Goal: Complete application form

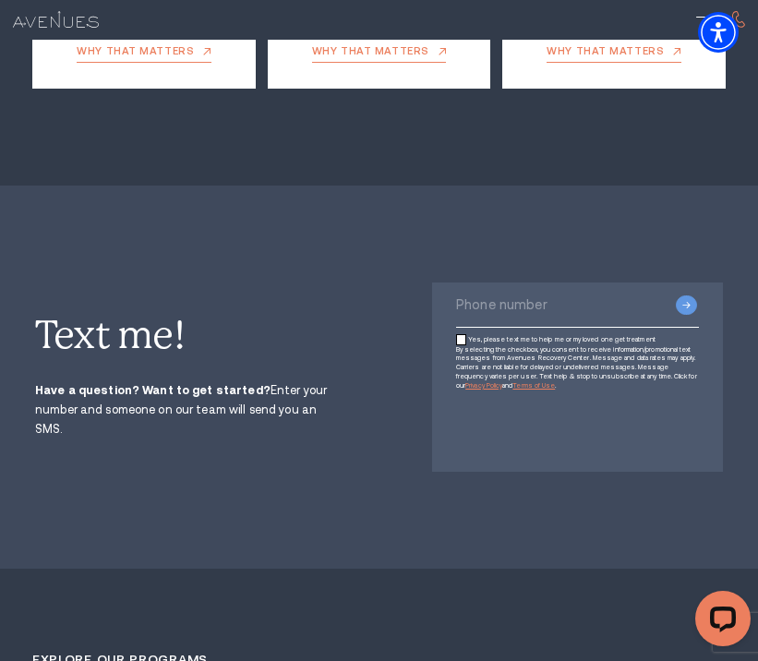
scroll to position [3465, 0]
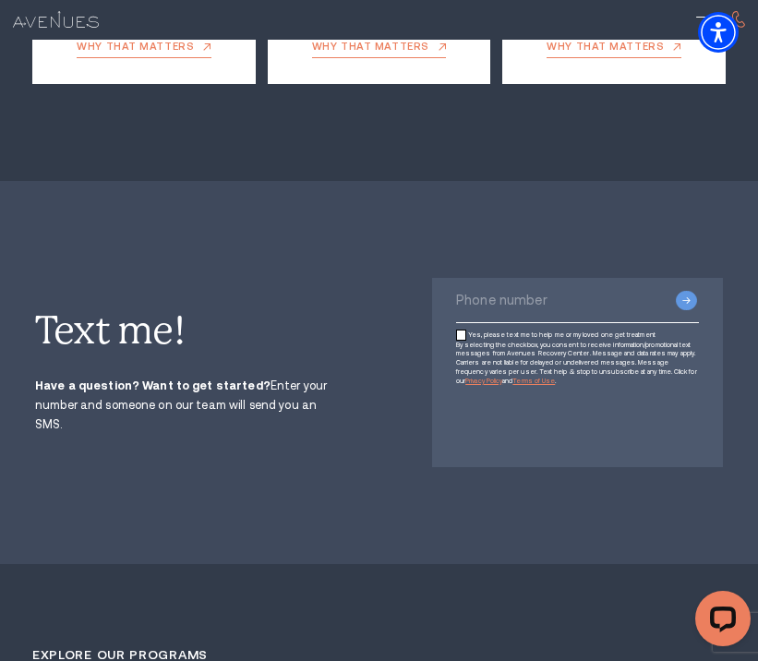
type textarea "0cAFcWeA4Ut7p-NsRZfnYy3HmEEGEPXI14k99dlEM00UJ_UM0L_AWlAONgu7zvGYQ0WSryrEvm1Zj8c…"
click at [466, 341] on div "By selecting the checkbox, you consent to receive information/promotional text …" at bounding box center [577, 363] width 243 height 45
click at [458, 329] on input "Yes, please text me to help me or my loved one get treatment" at bounding box center [461, 334] width 10 height 10
checkbox input "true"
click at [481, 278] on input "Phone number" at bounding box center [577, 300] width 243 height 45
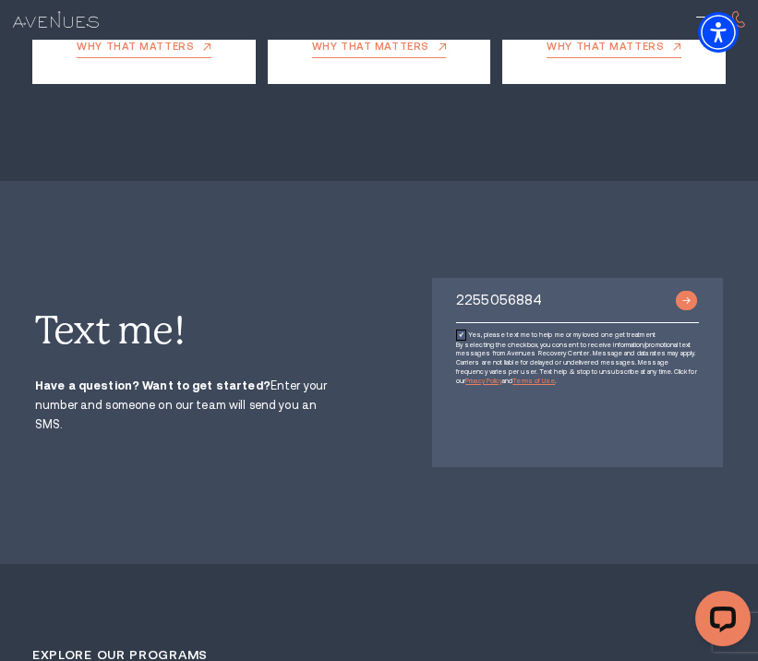
click at [686, 291] on input "Submit button" at bounding box center [686, 300] width 21 height 19
click at [689, 291] on input "Submit button" at bounding box center [686, 300] width 21 height 19
click at [681, 291] on input "Submit button" at bounding box center [686, 300] width 21 height 19
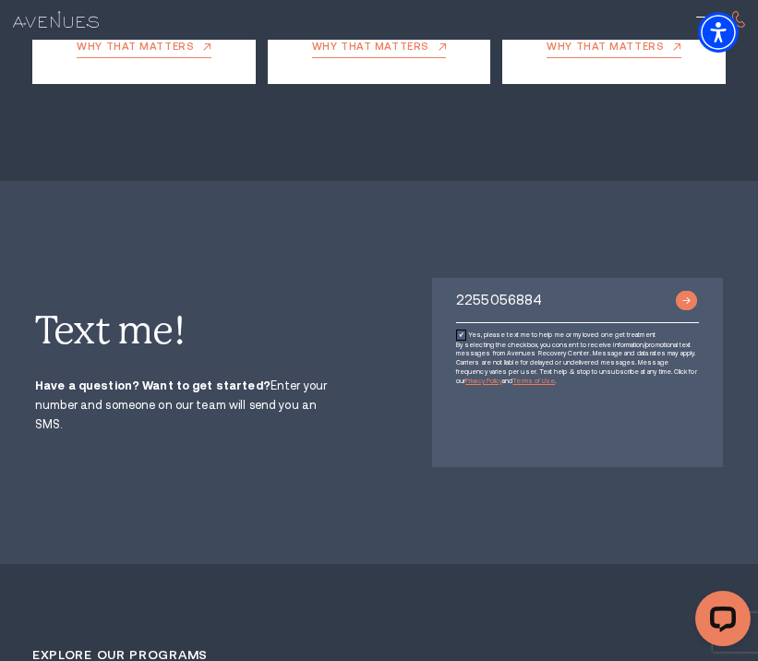
click at [677, 291] on input "Submit button" at bounding box center [686, 300] width 21 height 19
click at [631, 278] on input "2255056884" at bounding box center [577, 300] width 243 height 45
click at [684, 291] on input "Submit button" at bounding box center [686, 300] width 21 height 19
click at [475, 278] on input "2255056884" at bounding box center [577, 300] width 243 height 45
type input "225-5056884"
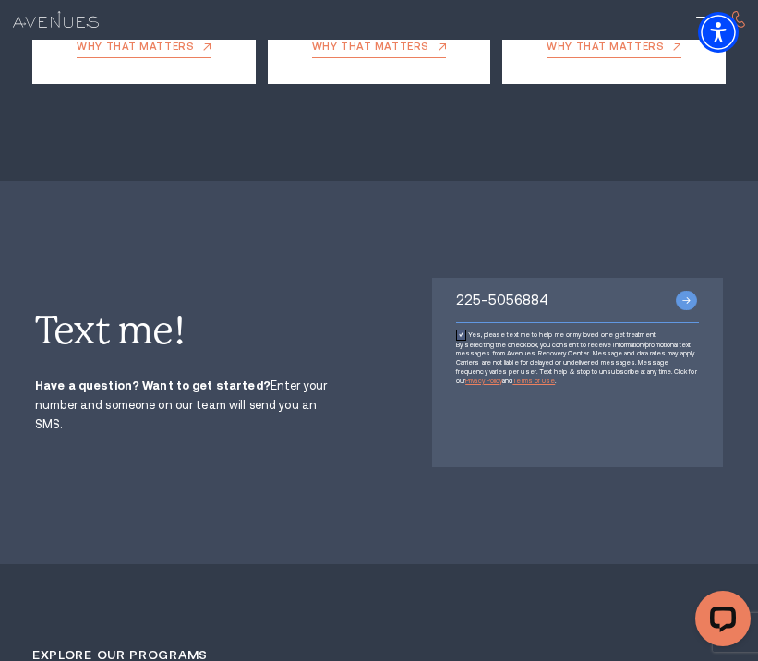
click at [507, 278] on input "225-5056884" at bounding box center [577, 300] width 243 height 45
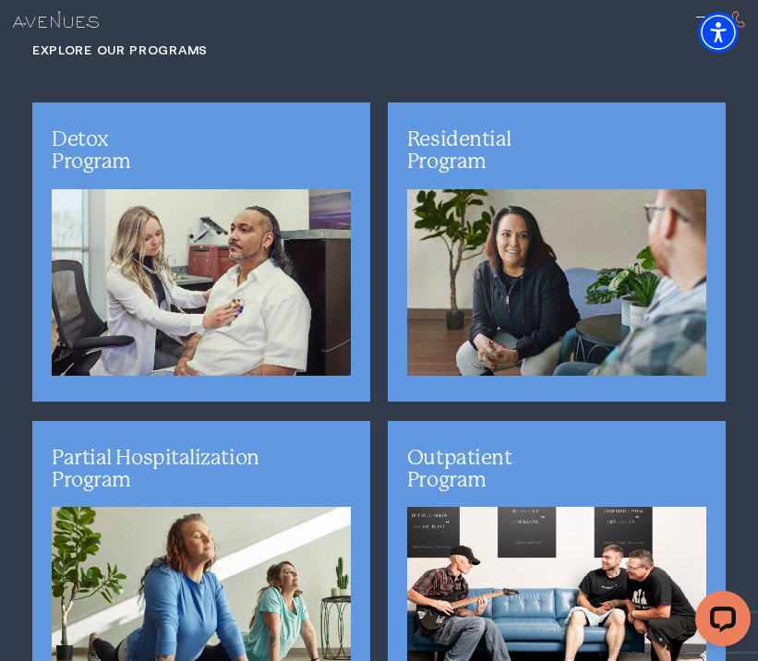
scroll to position [0, 0]
